Goal: Task Accomplishment & Management: Complete application form

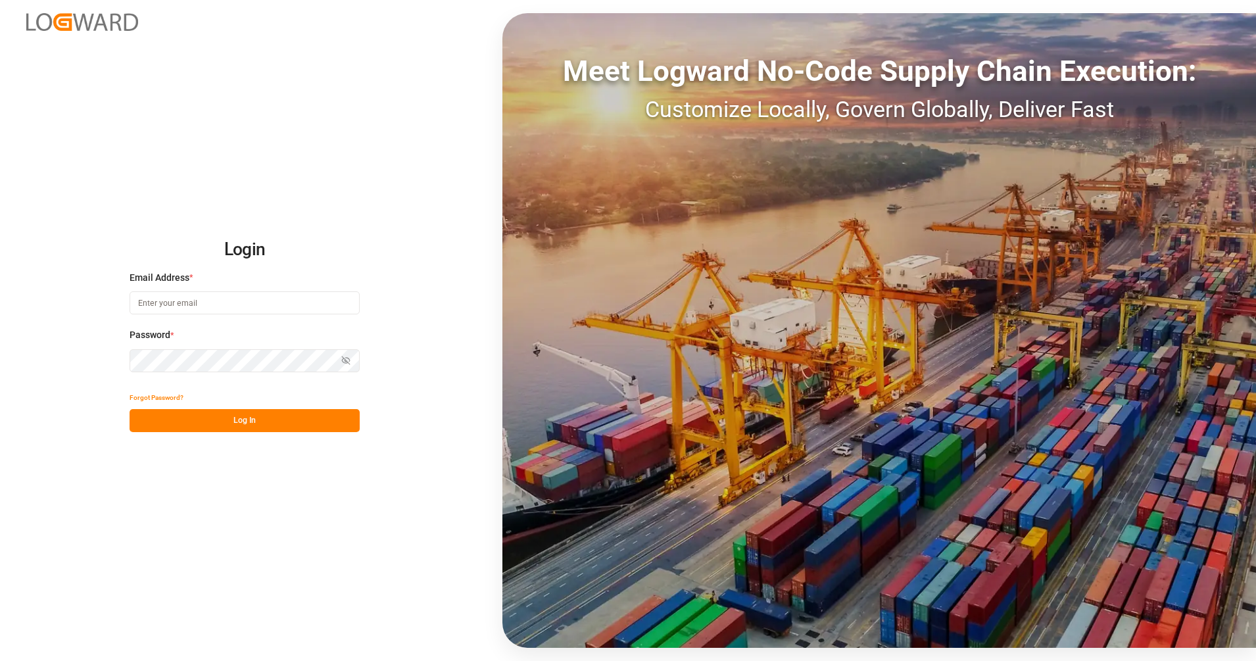
click at [278, 320] on div "Email Address *" at bounding box center [244, 300] width 230 height 58
click at [279, 308] on input at bounding box center [244, 302] width 230 height 23
type input "[PERSON_NAME][EMAIL_ADDRESS][PERSON_NAME][DOMAIN_NAME]"
click at [275, 421] on button "Log In" at bounding box center [244, 420] width 230 height 23
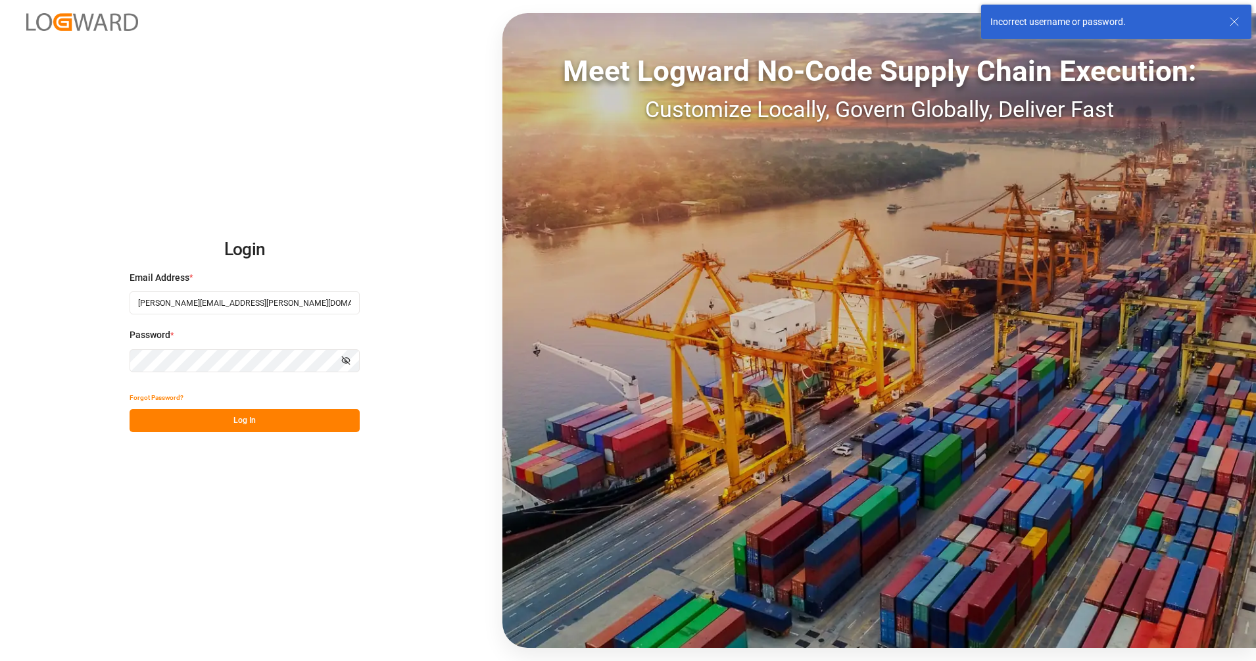
click at [49, 294] on div "Login Email Address * [PERSON_NAME][EMAIL_ADDRESS][PERSON_NAME][DOMAIN_NAME] Pa…" at bounding box center [628, 330] width 1256 height 661
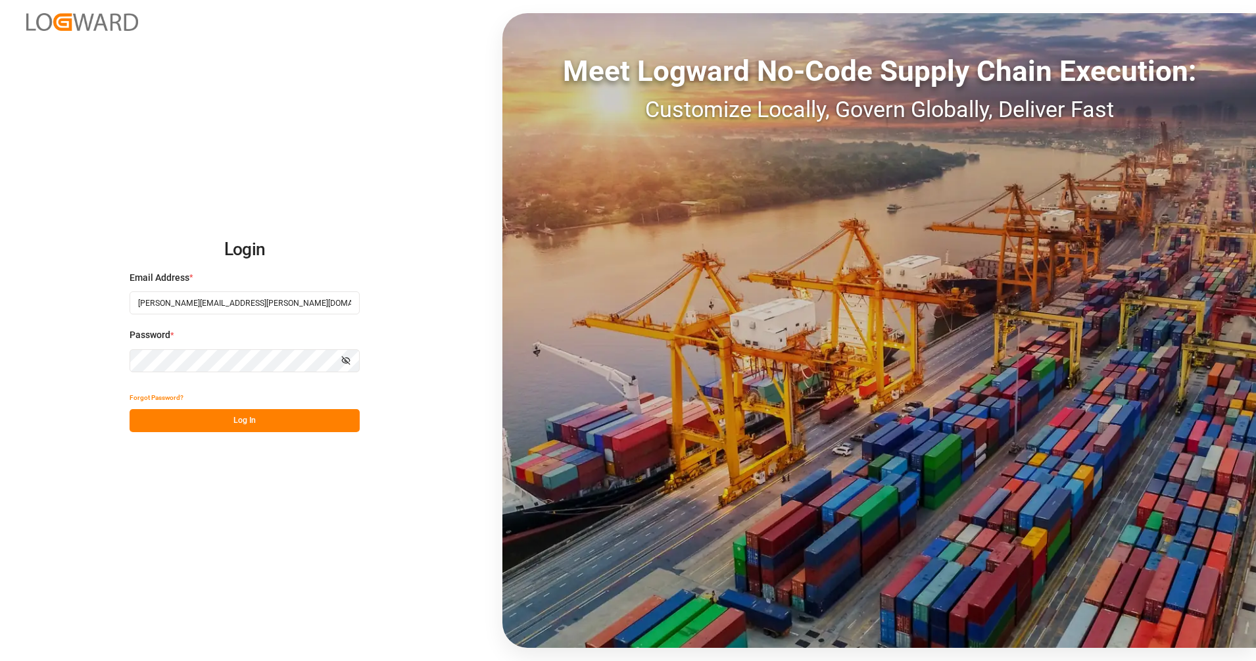
click at [191, 425] on button "Log In" at bounding box center [244, 420] width 230 height 23
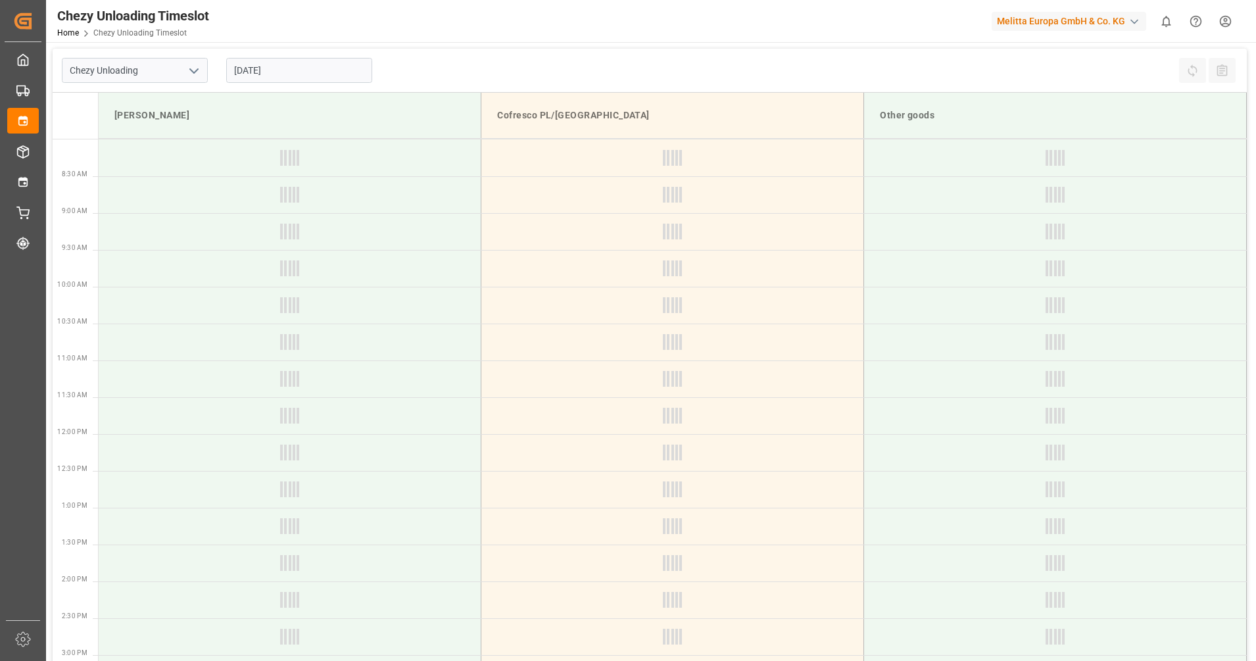
type input "Chezy Unloading"
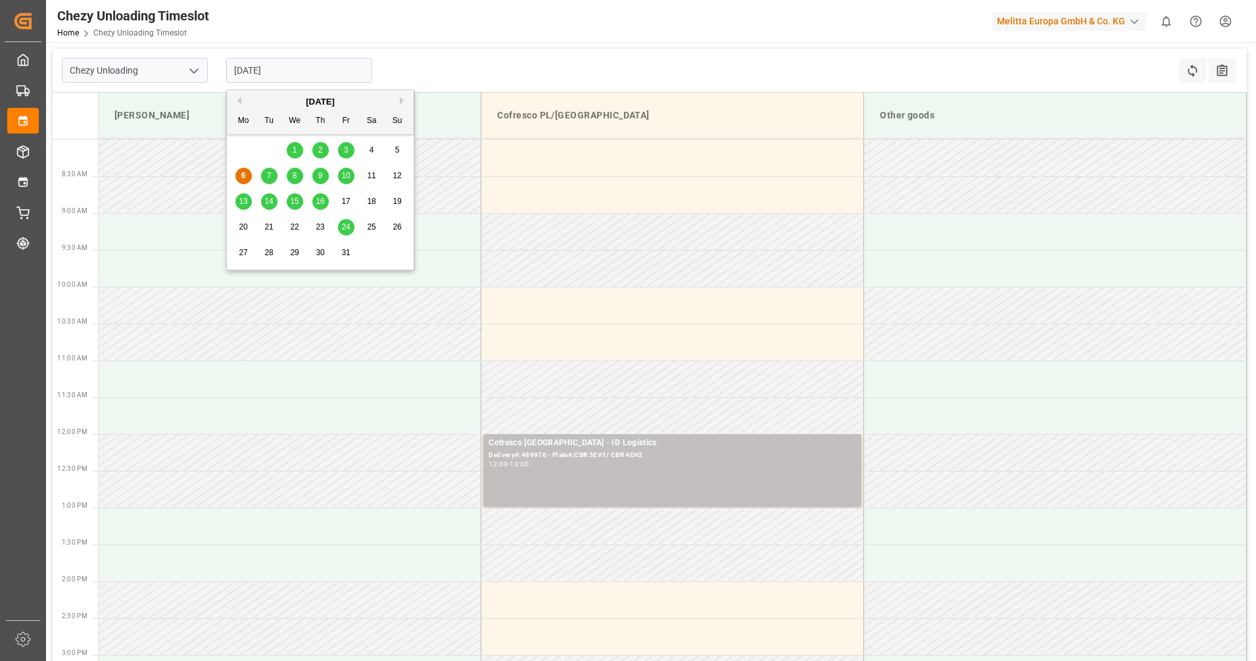
click at [293, 73] on input "[DATE]" at bounding box center [299, 70] width 146 height 25
click at [342, 147] on div "3" at bounding box center [346, 151] width 16 height 16
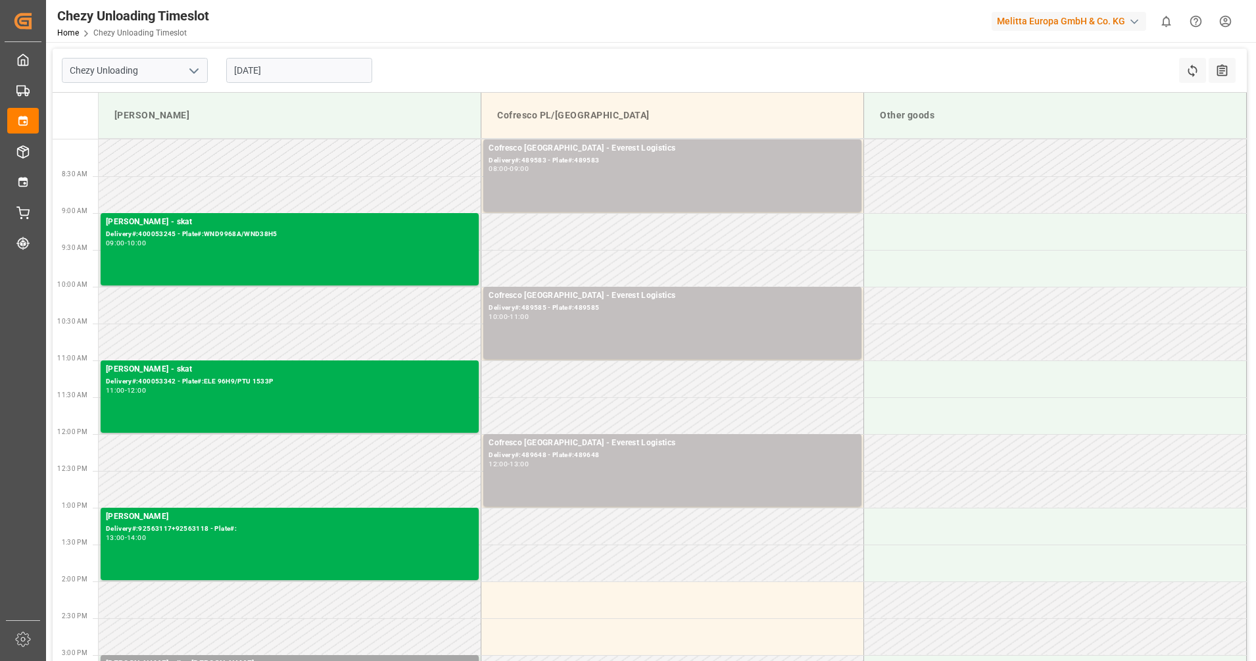
click at [295, 69] on input "[DATE]" at bounding box center [299, 70] width 146 height 25
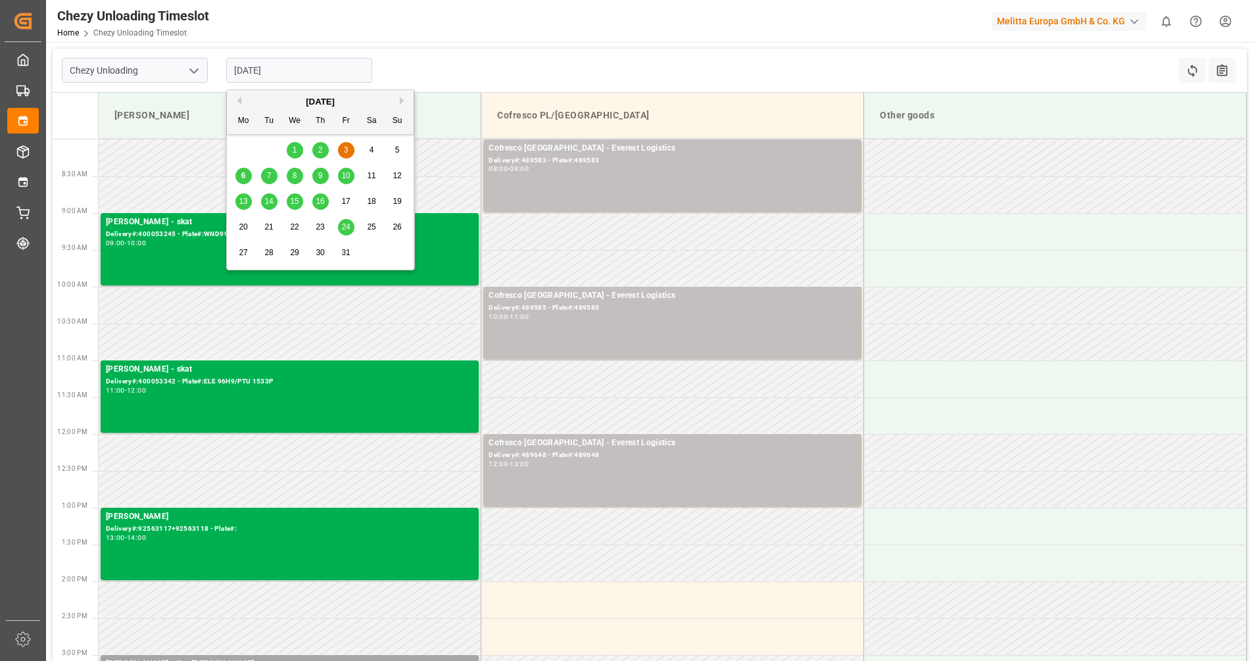
click at [318, 147] on span "2" at bounding box center [320, 149] width 5 height 9
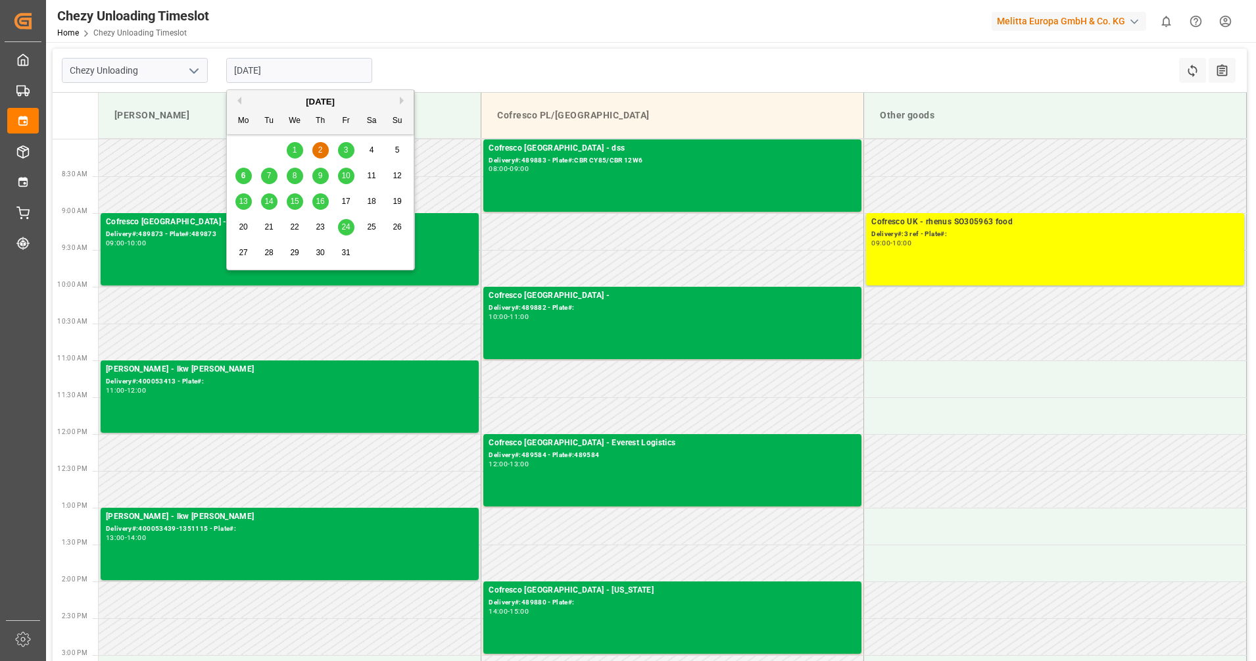
click at [238, 74] on input "[DATE]" at bounding box center [299, 70] width 146 height 25
click at [291, 153] on div "1" at bounding box center [295, 151] width 16 height 16
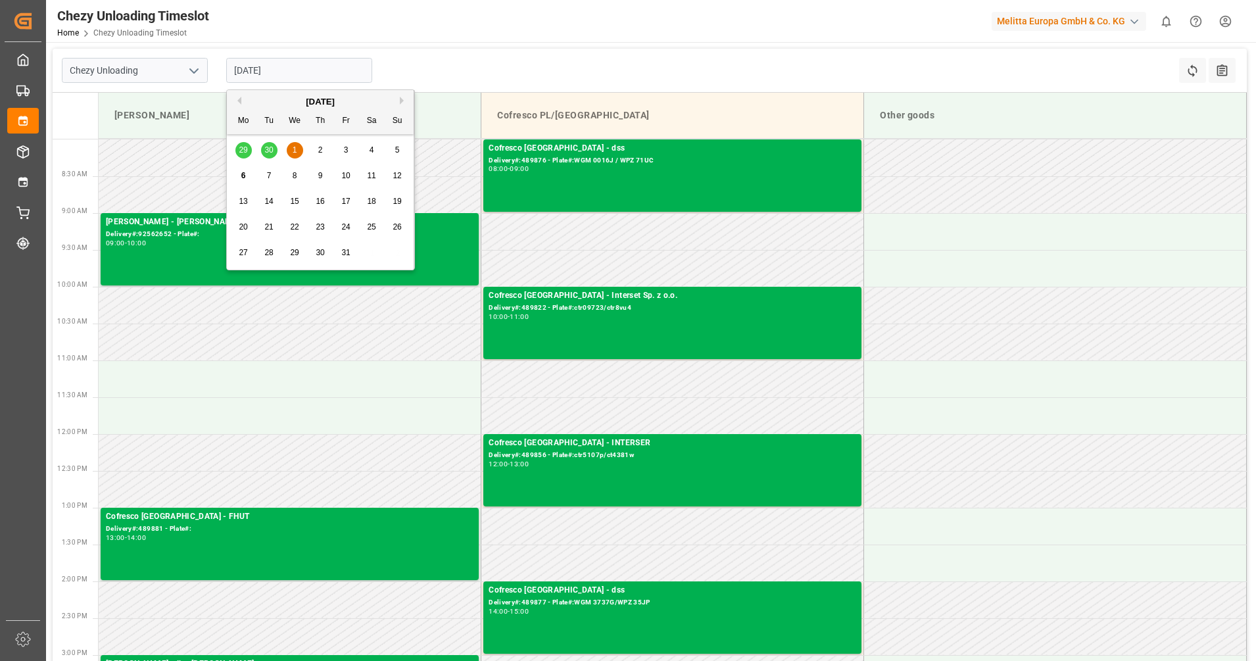
click at [276, 74] on input "[DATE]" at bounding box center [299, 70] width 146 height 25
click at [270, 147] on div "29 30 1 2 3 4 5" at bounding box center [320, 150] width 179 height 26
click at [244, 173] on span "6" at bounding box center [243, 175] width 5 height 9
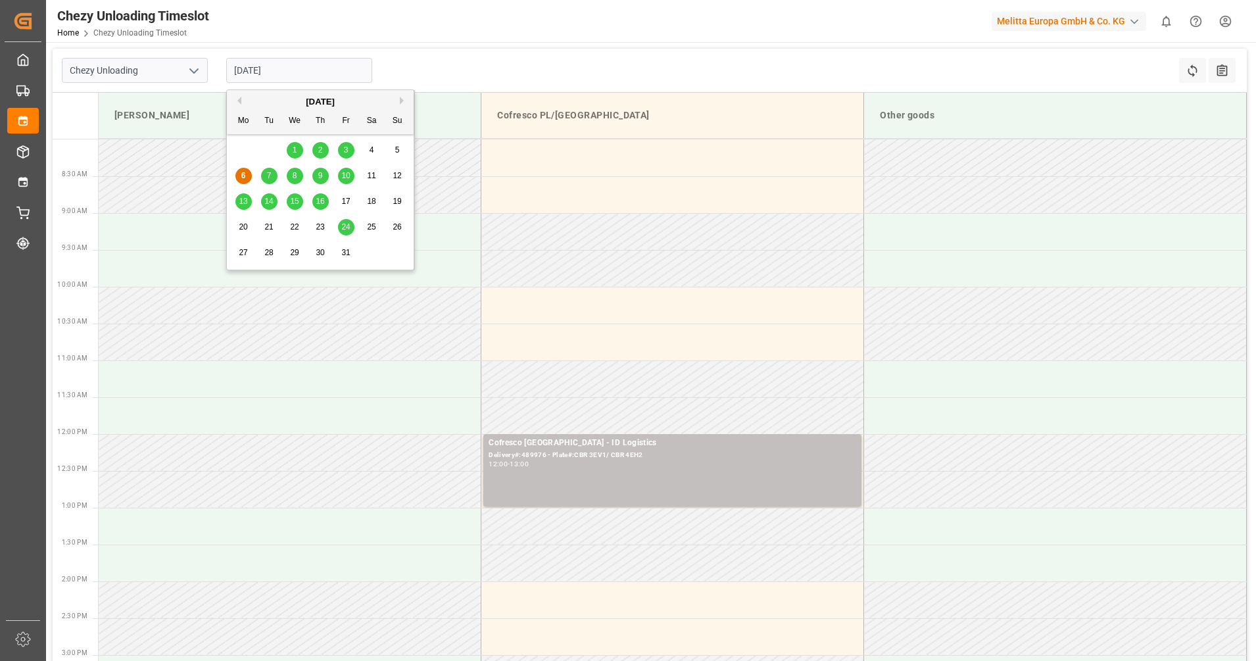
click at [282, 74] on input "[DATE]" at bounding box center [299, 70] width 146 height 25
click at [266, 179] on div "7" at bounding box center [269, 176] width 16 height 16
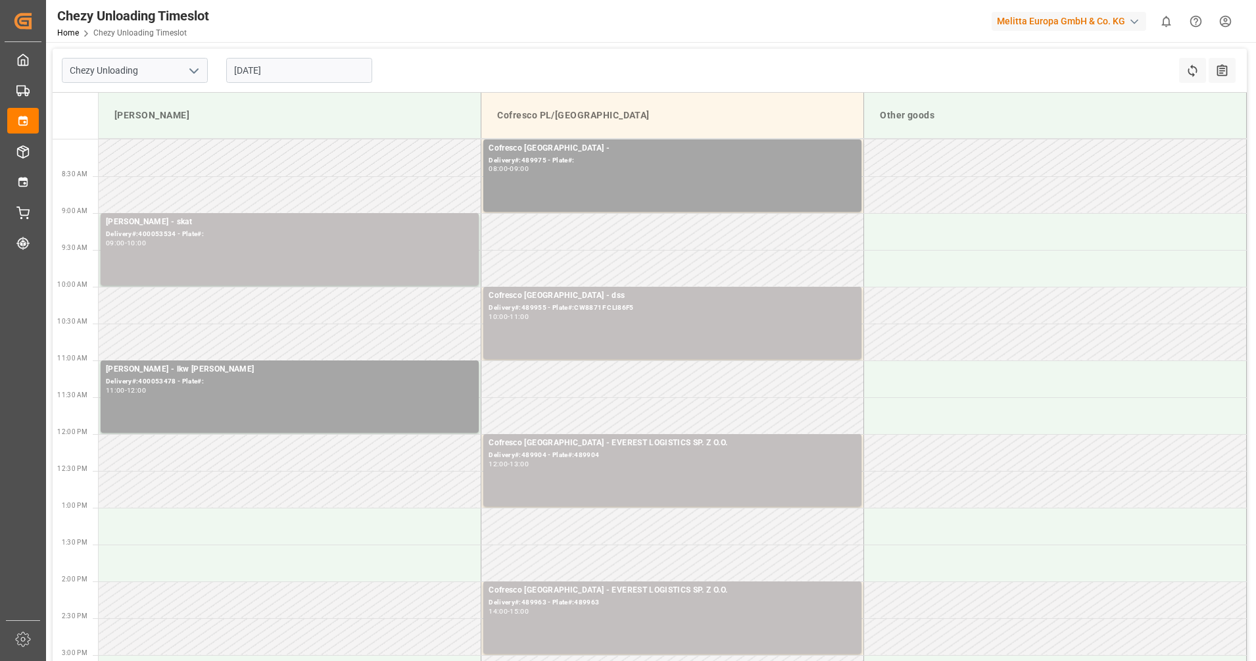
click at [284, 74] on input "[DATE]" at bounding box center [299, 70] width 146 height 25
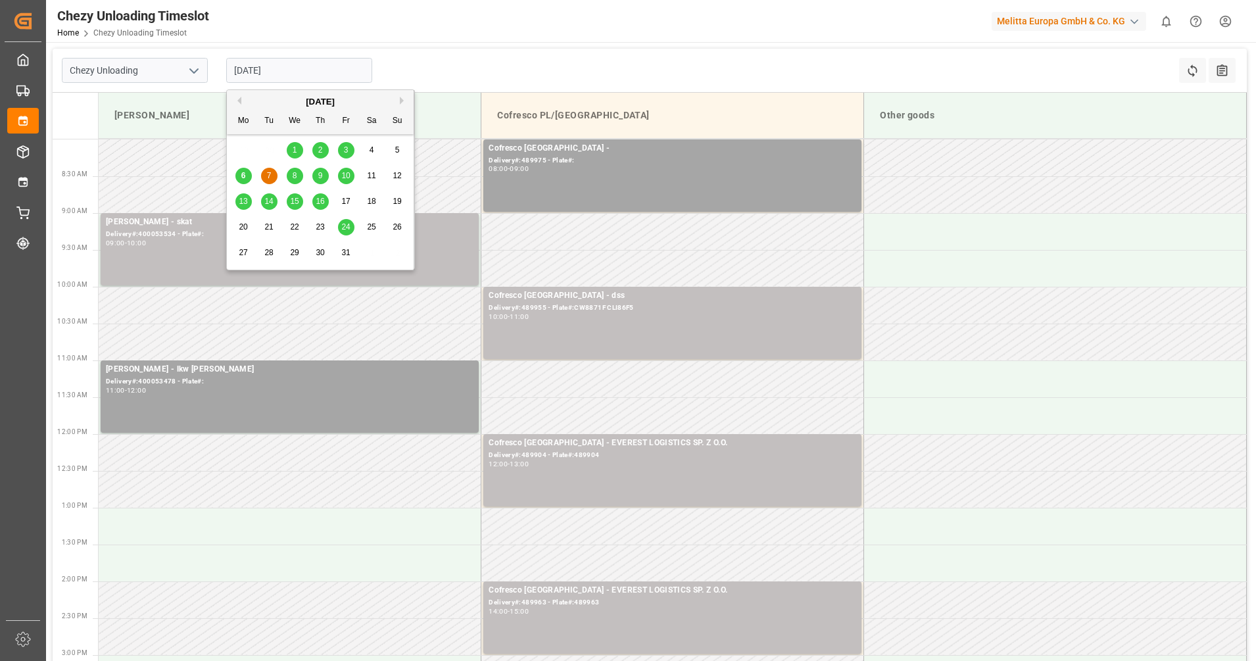
click at [294, 176] on span "8" at bounding box center [295, 175] width 5 height 9
type input "[DATE]"
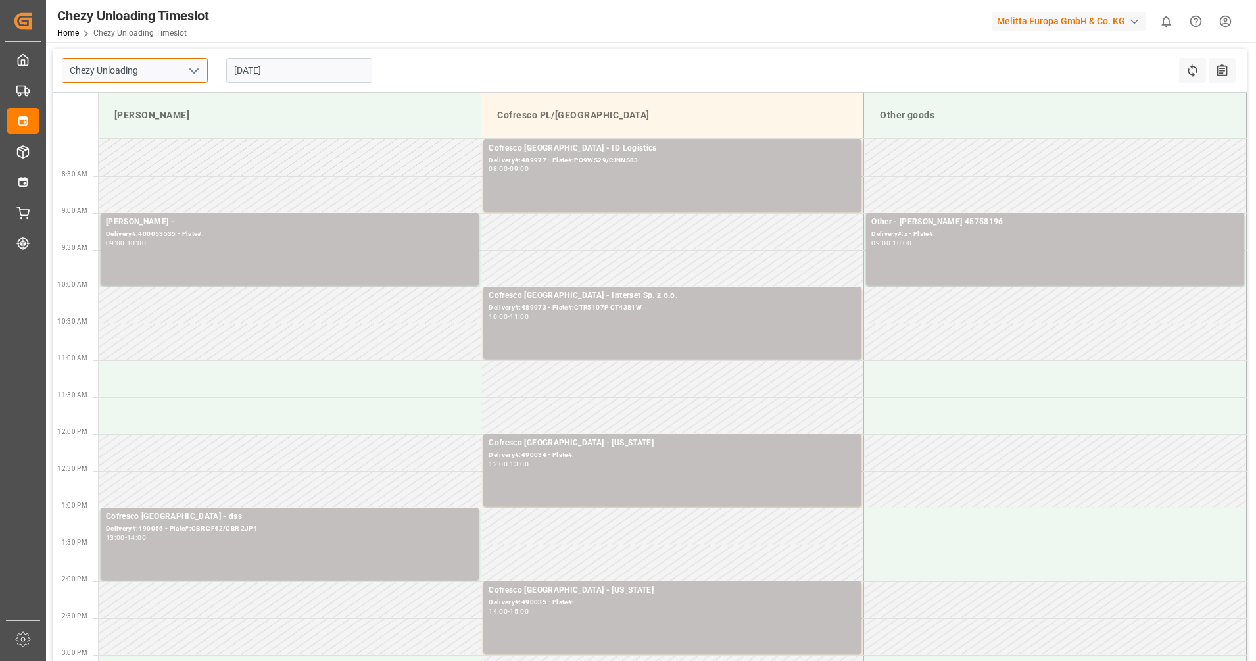
click at [116, 70] on input "Chezy Unloading" at bounding box center [135, 70] width 146 height 25
click at [195, 72] on polyline "open menu" at bounding box center [194, 71] width 8 height 4
click at [169, 126] on div "Inbound AT" at bounding box center [134, 129] width 145 height 30
type input "Inbound AT"
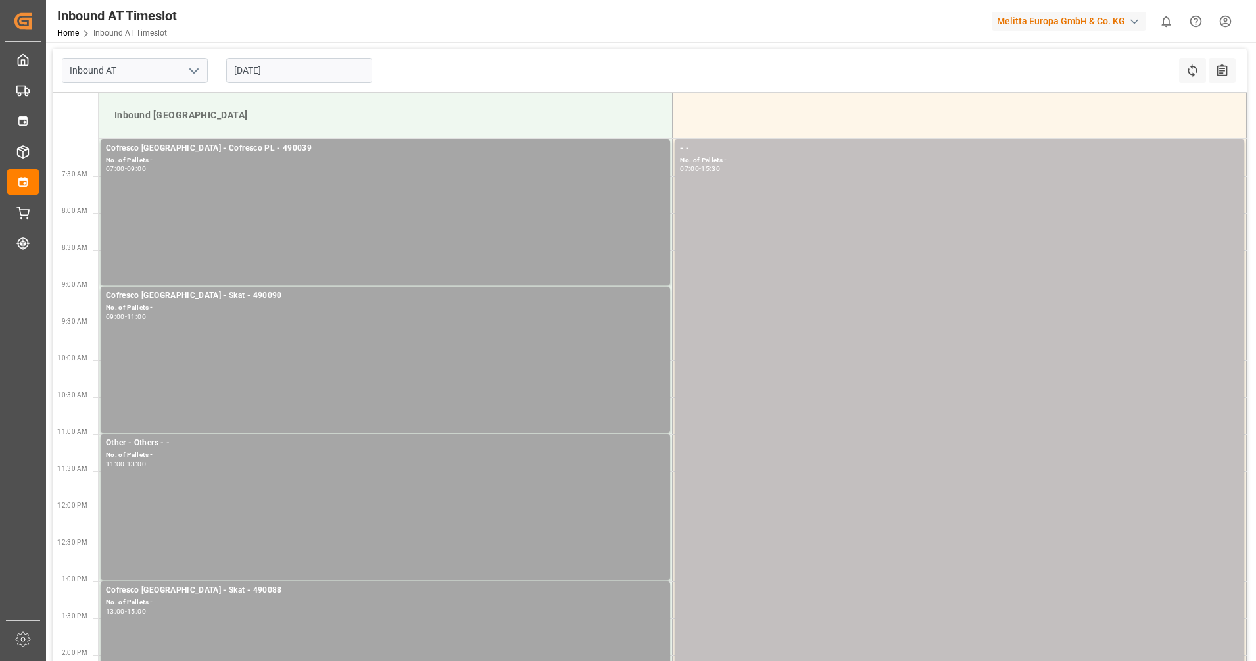
click at [245, 70] on input "[DATE]" at bounding box center [299, 70] width 146 height 25
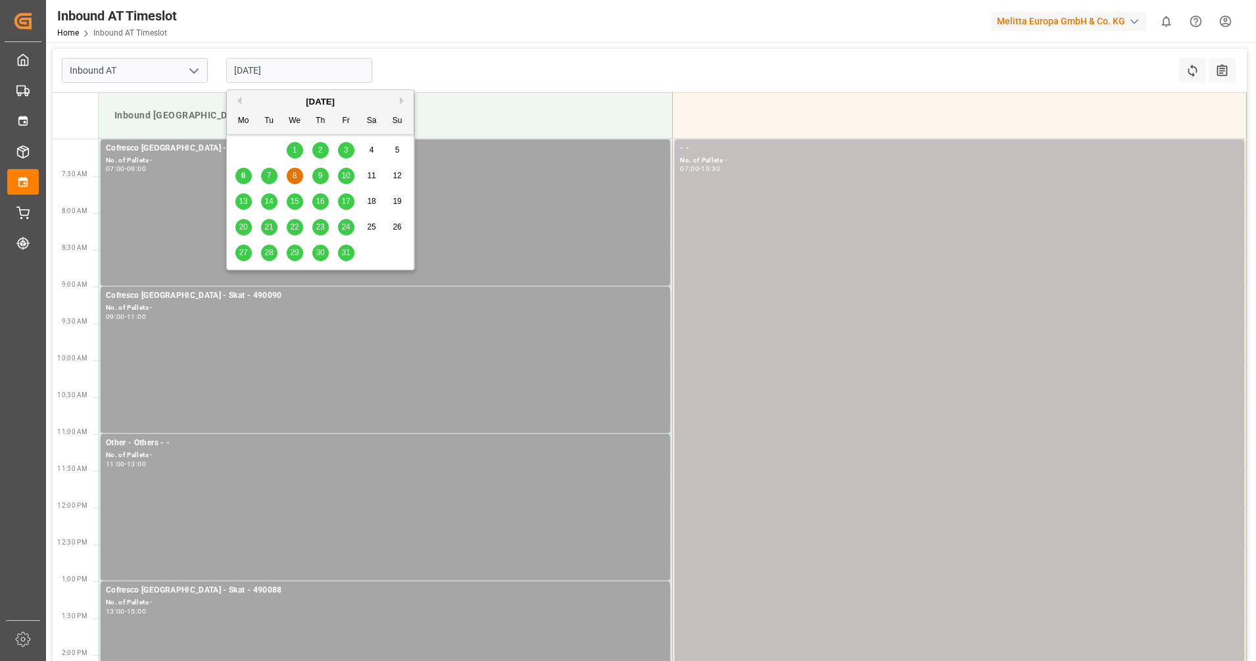
click at [239, 175] on div "6" at bounding box center [243, 176] width 16 height 16
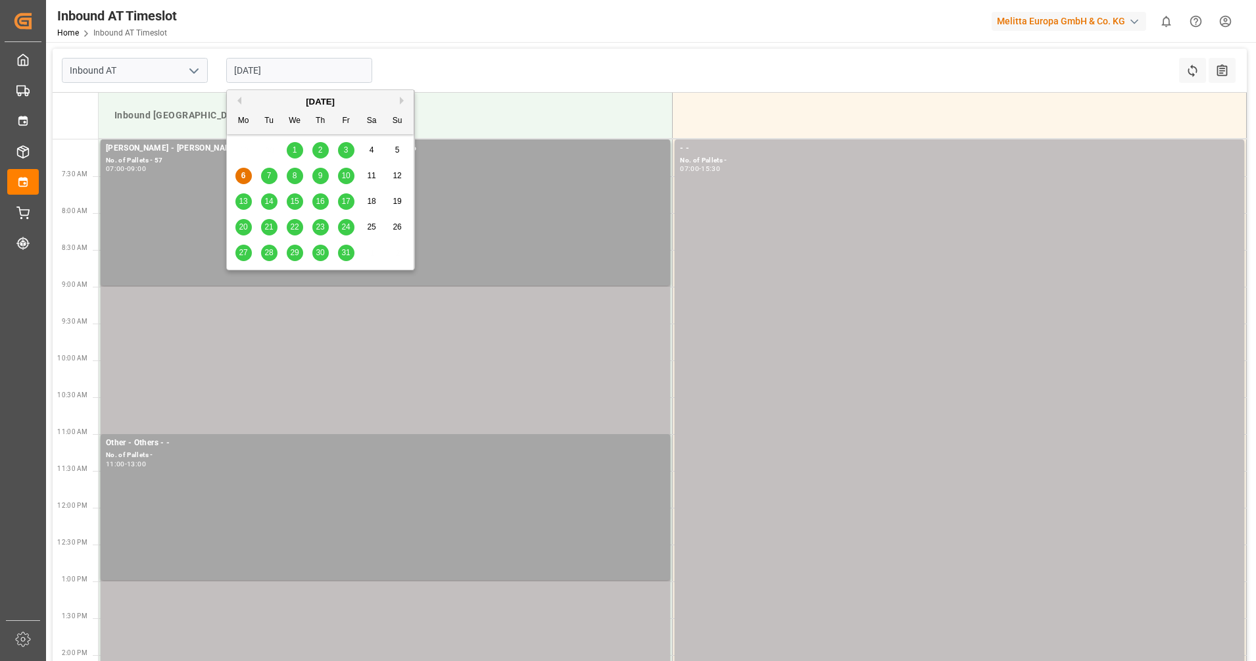
click at [287, 75] on input "[DATE]" at bounding box center [299, 70] width 146 height 25
click at [270, 177] on span "7" at bounding box center [269, 175] width 5 height 9
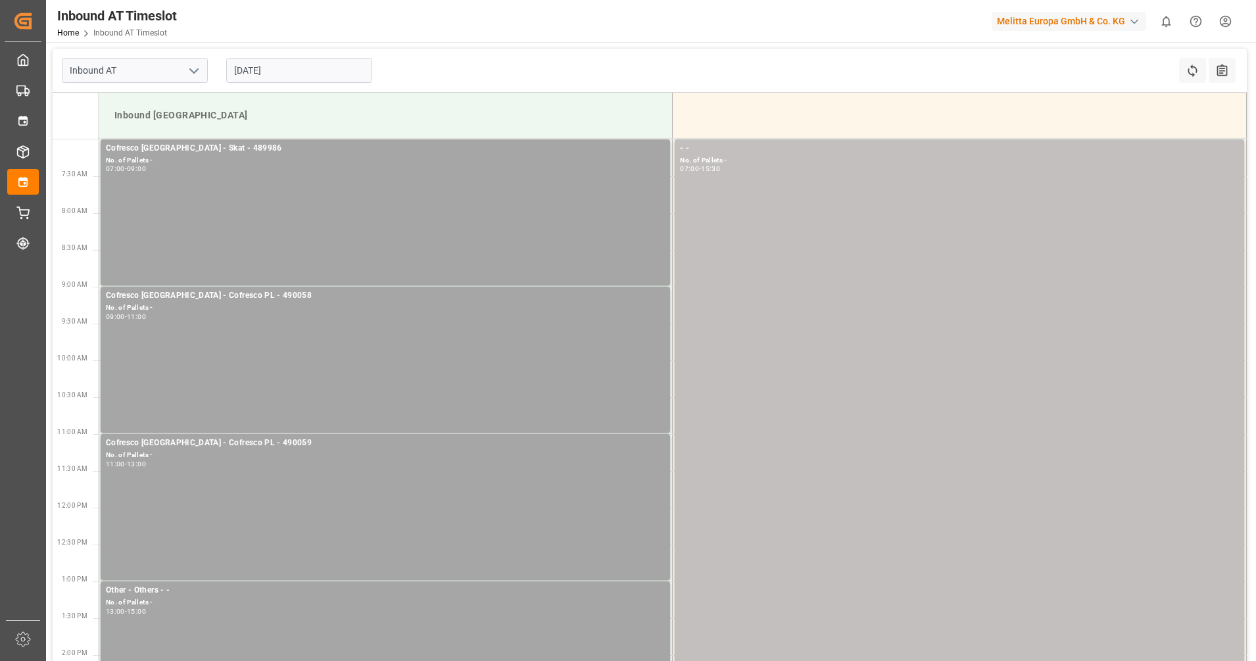
click at [300, 64] on input "[DATE]" at bounding box center [299, 70] width 146 height 25
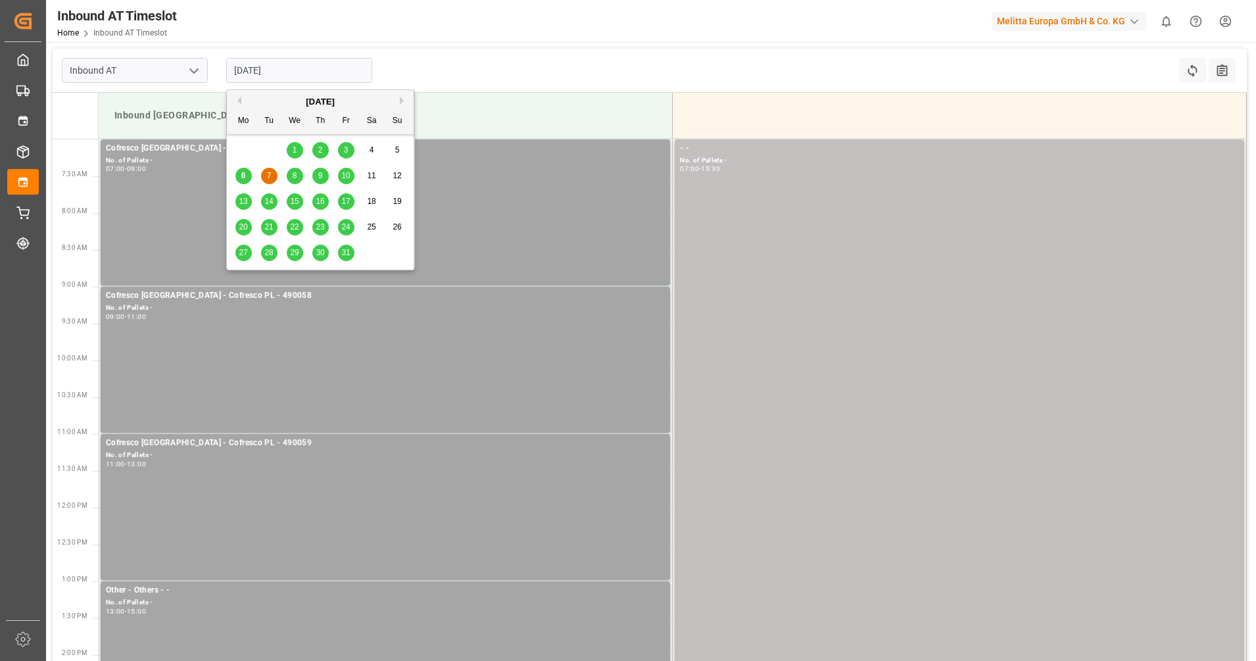
click at [297, 176] on div "8" at bounding box center [295, 176] width 16 height 16
click at [312, 69] on input "[DATE]" at bounding box center [299, 70] width 146 height 25
click at [317, 177] on div "9" at bounding box center [320, 176] width 16 height 16
click at [322, 73] on input "[DATE]" at bounding box center [299, 70] width 146 height 25
click at [350, 170] on div "10" at bounding box center [346, 176] width 16 height 16
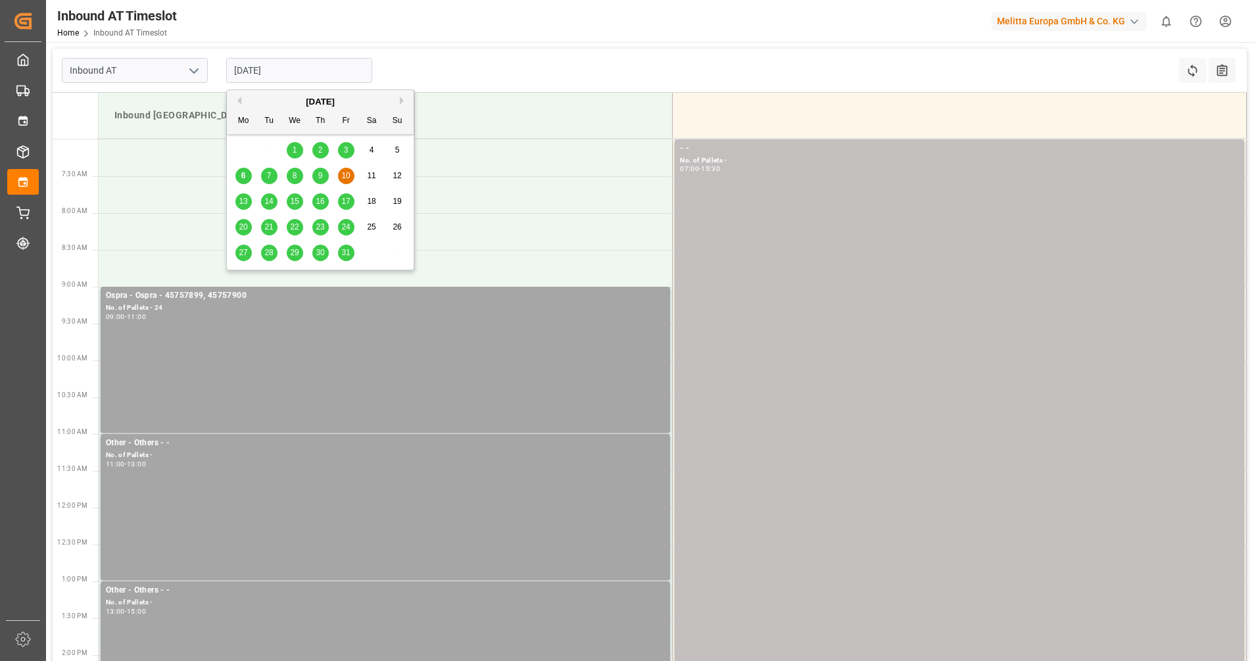
click at [346, 69] on input "[DATE]" at bounding box center [299, 70] width 146 height 25
click at [240, 200] on span "13" at bounding box center [243, 201] width 9 height 9
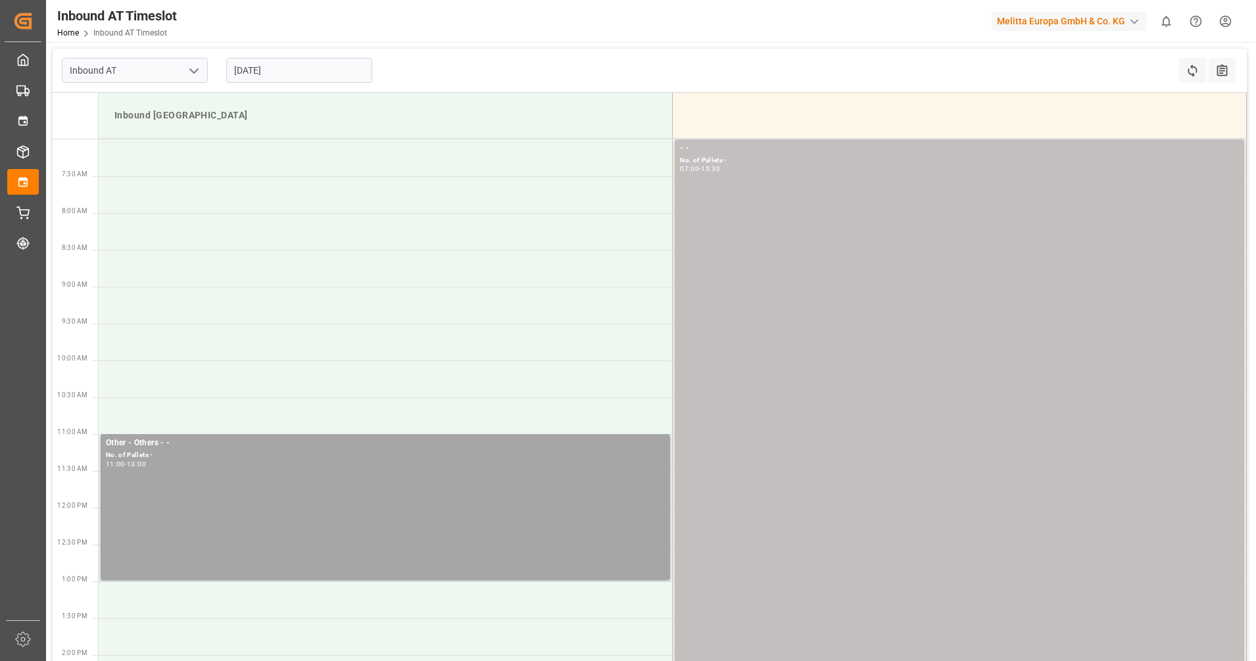
click at [268, 68] on input "[DATE]" at bounding box center [299, 70] width 146 height 25
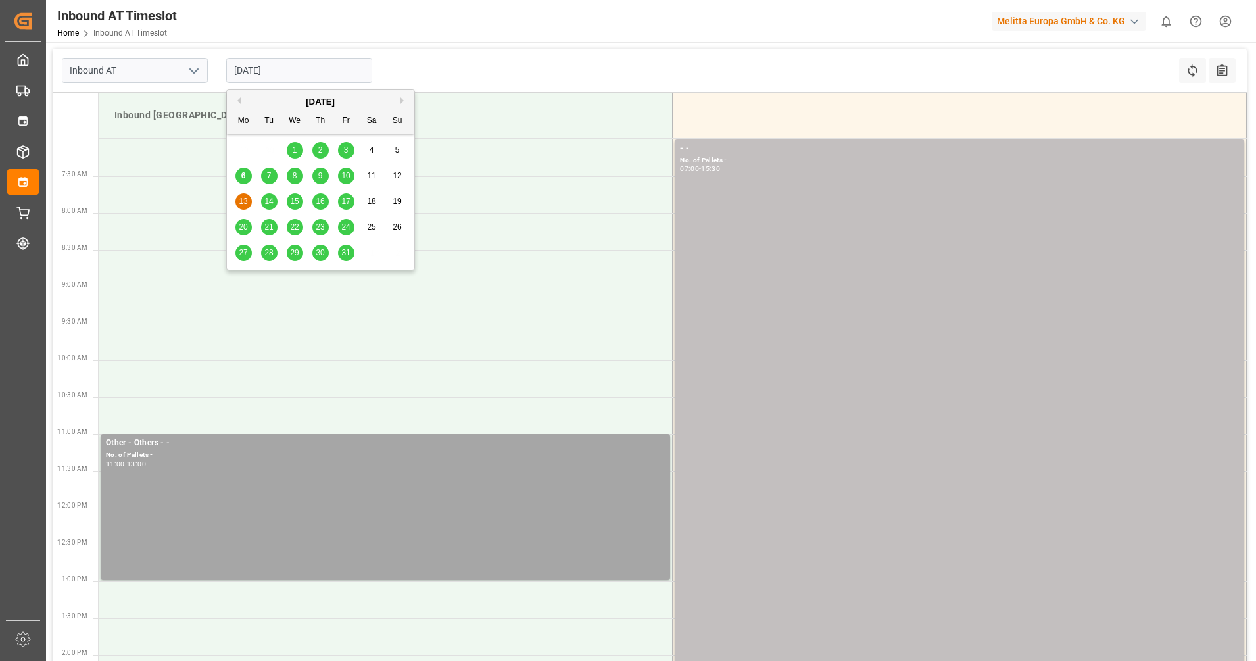
click at [264, 200] on div "14" at bounding box center [269, 202] width 16 height 16
click at [285, 71] on input "[DATE]" at bounding box center [299, 70] width 146 height 25
click at [287, 200] on div "15" at bounding box center [295, 202] width 16 height 16
click at [318, 72] on input "[DATE]" at bounding box center [299, 70] width 146 height 25
click at [322, 196] on div "16" at bounding box center [320, 202] width 16 height 16
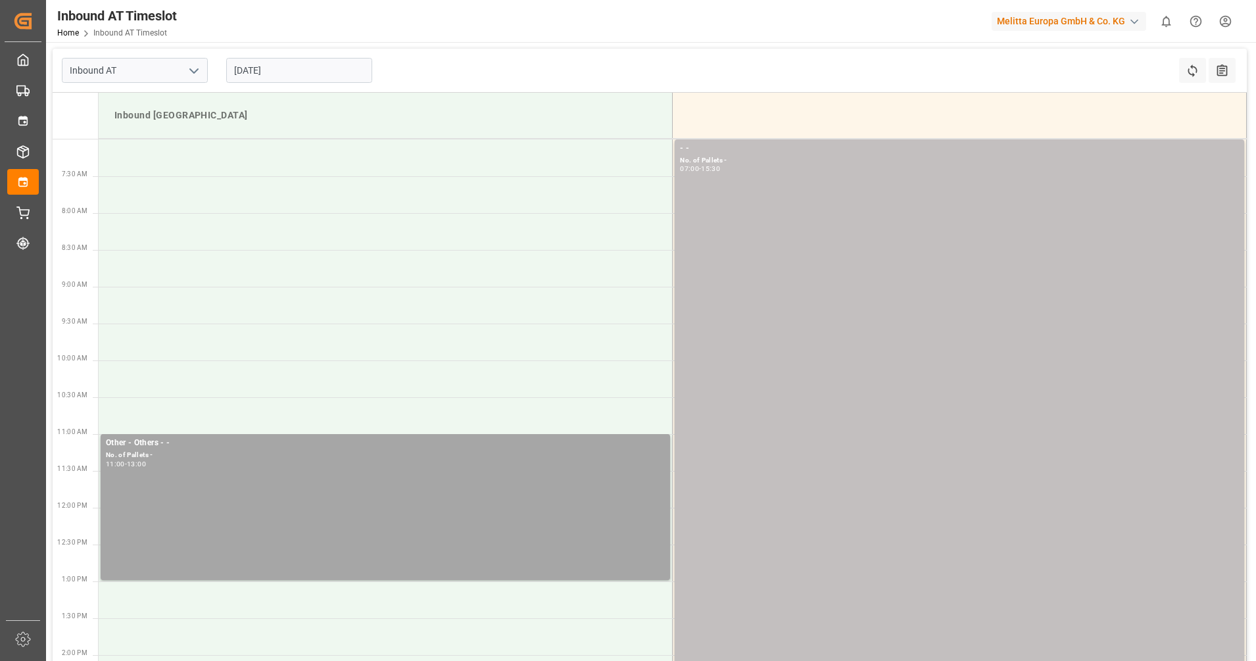
click at [330, 72] on input "[DATE]" at bounding box center [299, 70] width 146 height 25
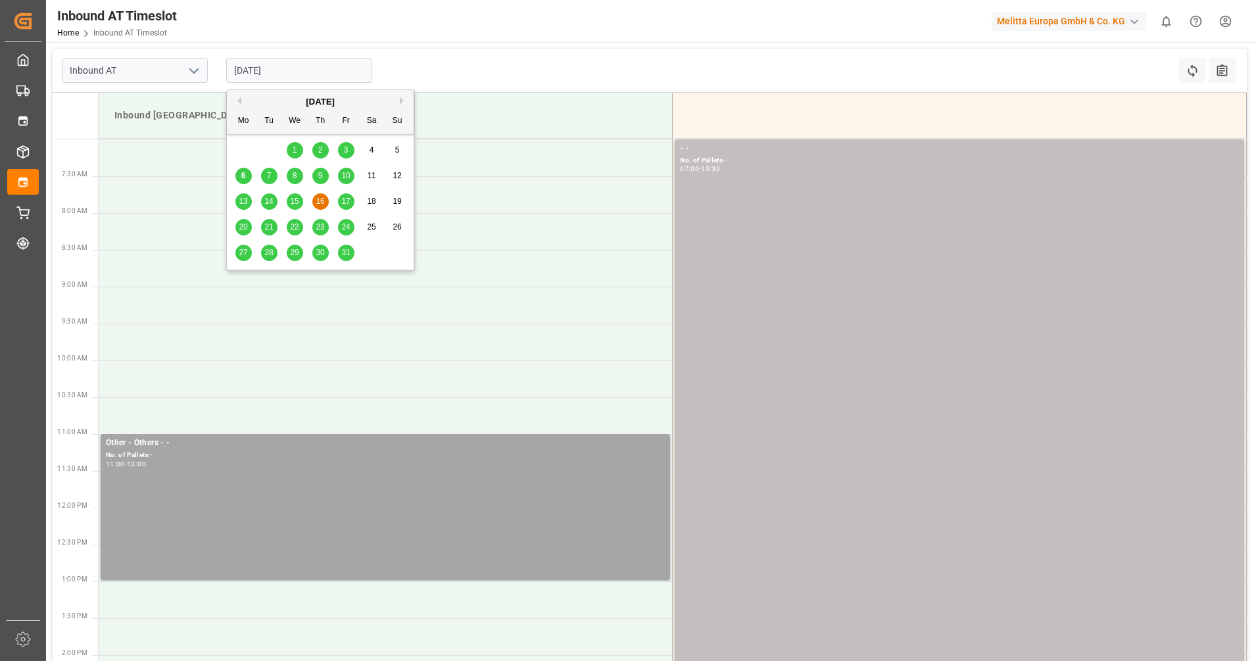
click at [342, 204] on span "17" at bounding box center [345, 201] width 9 height 9
type input "[DATE]"
